Goal: Entertainment & Leisure: Browse casually

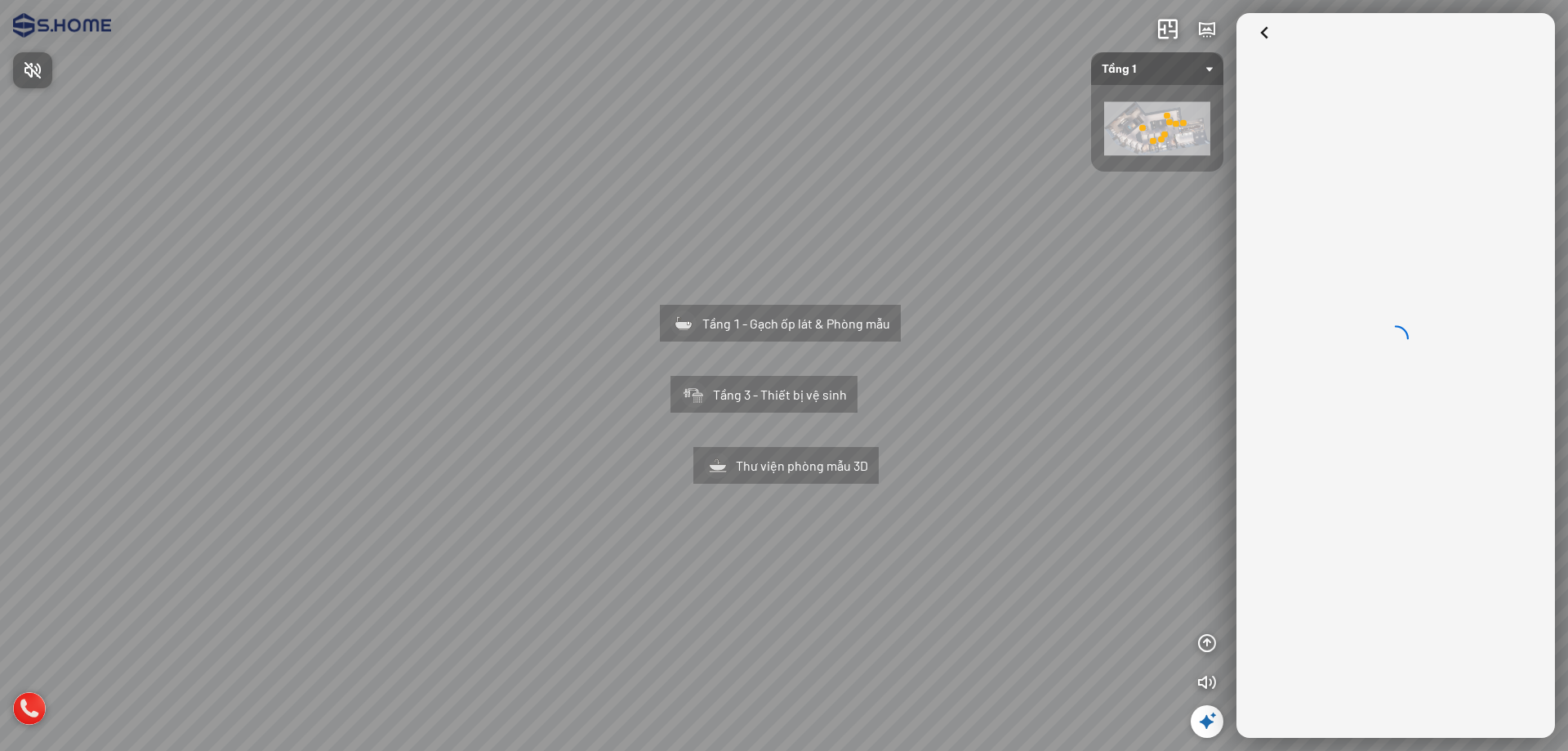
drag, startPoint x: 813, startPoint y: 510, endPoint x: 733, endPoint y: 513, distance: 80.1
click at [733, 513] on div at bounding box center [784, 376] width 1568 height 751
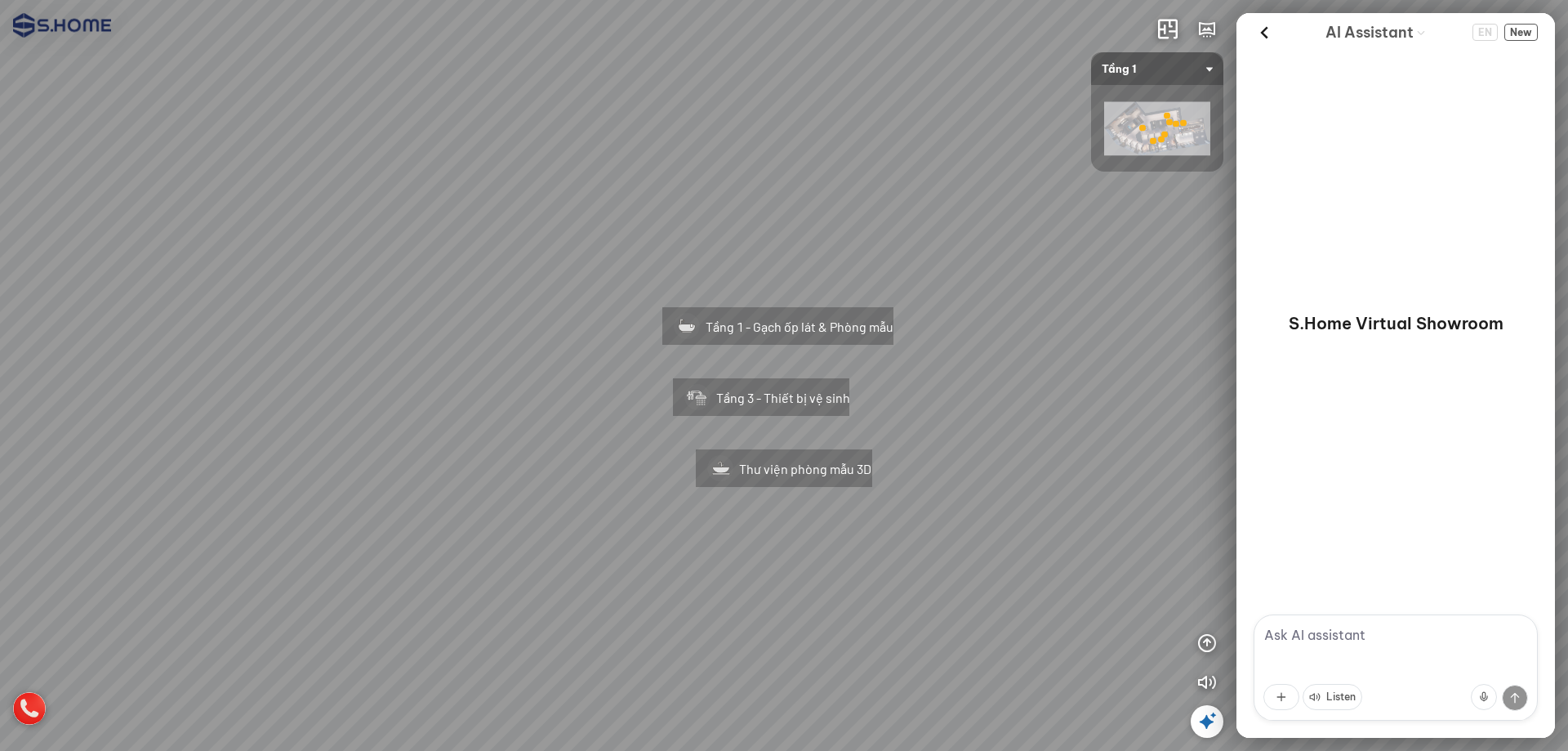
click at [762, 465] on div "Thư viện phòng mẫu 3D" at bounding box center [783, 465] width 248 height 104
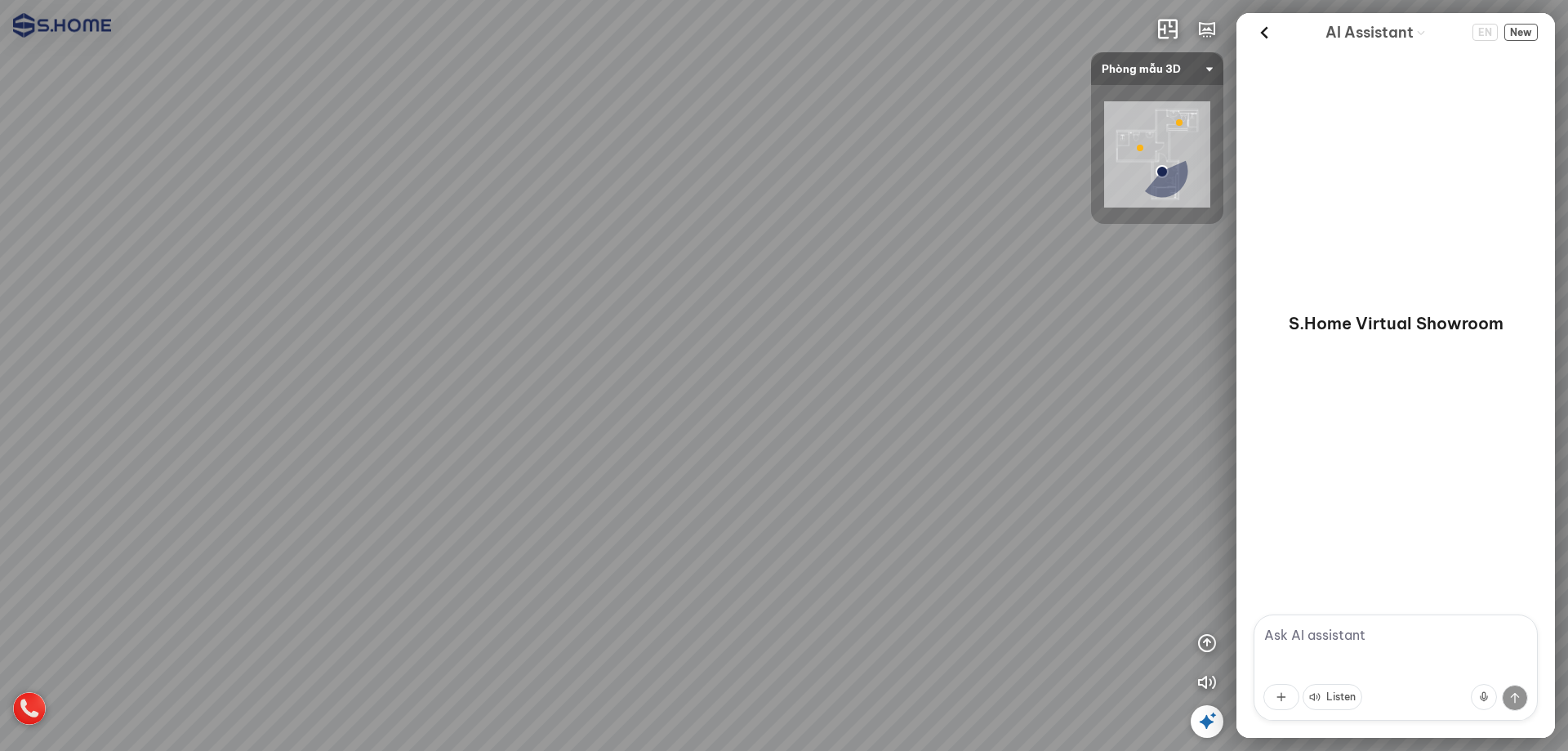
drag, startPoint x: 553, startPoint y: 387, endPoint x: 873, endPoint y: 278, distance: 338.1
click at [871, 279] on div at bounding box center [784, 376] width 1568 height 751
drag, startPoint x: 776, startPoint y: 423, endPoint x: 815, endPoint y: 503, distance: 89.0
click at [815, 503] on div at bounding box center [784, 376] width 1568 height 751
drag, startPoint x: 992, startPoint y: 408, endPoint x: 973, endPoint y: 410, distance: 19.1
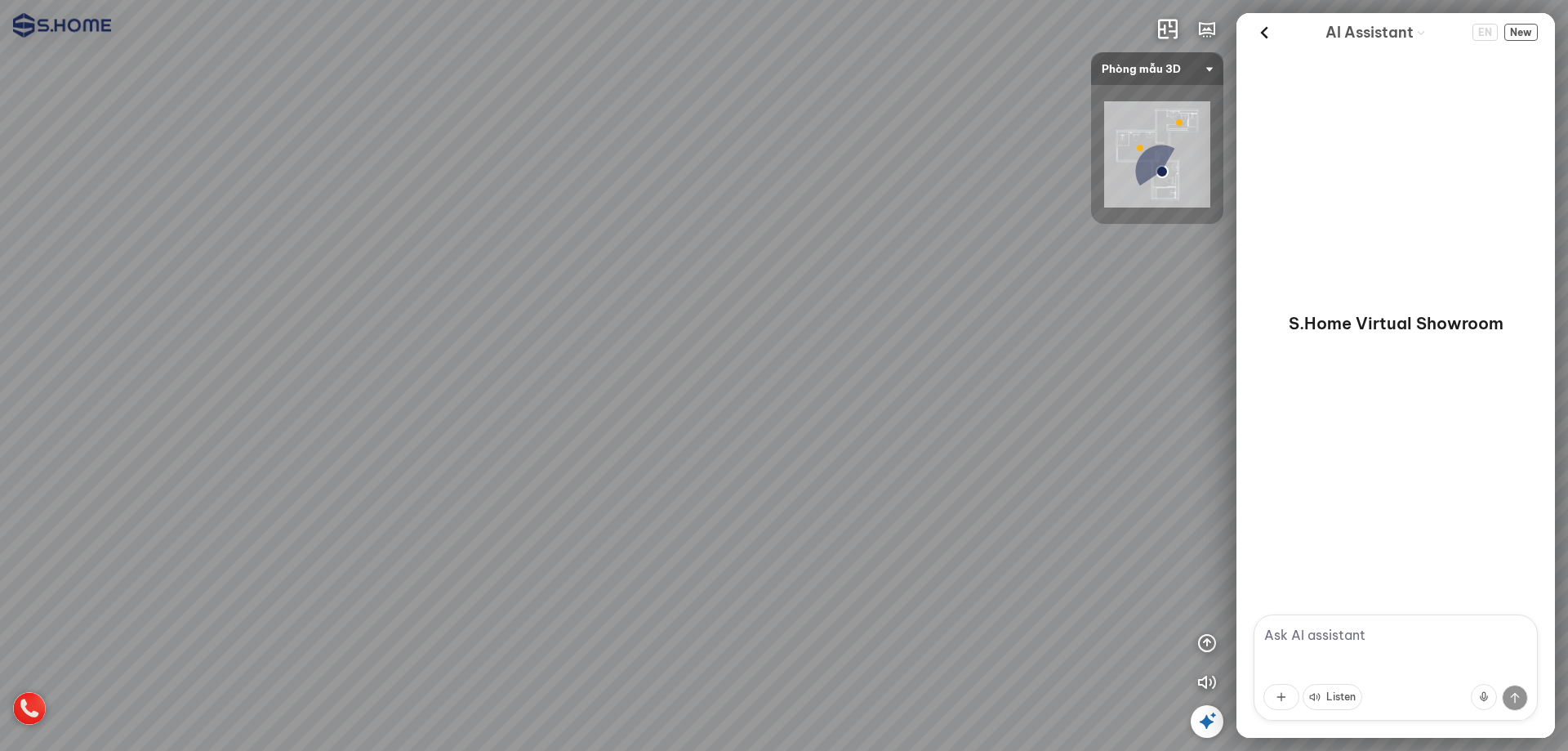
click at [1060, 408] on div at bounding box center [784, 376] width 1568 height 751
click at [895, 411] on div at bounding box center [784, 376] width 1568 height 751
drag, startPoint x: 530, startPoint y: 374, endPoint x: 599, endPoint y: 342, distance: 76.1
click at [619, 370] on div at bounding box center [784, 376] width 1568 height 751
